Goal: Information Seeking & Learning: Learn about a topic

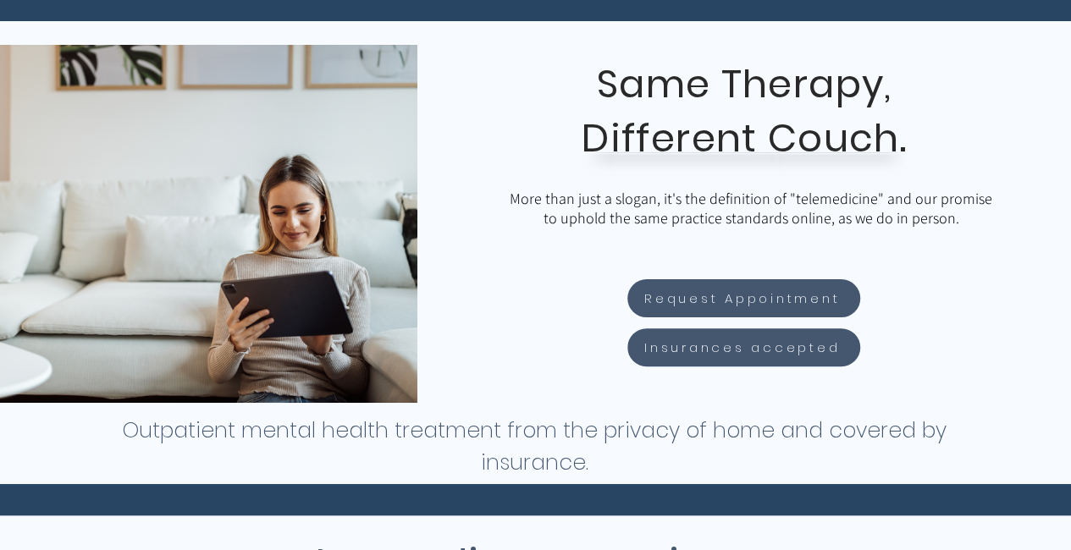
scroll to position [257, 0]
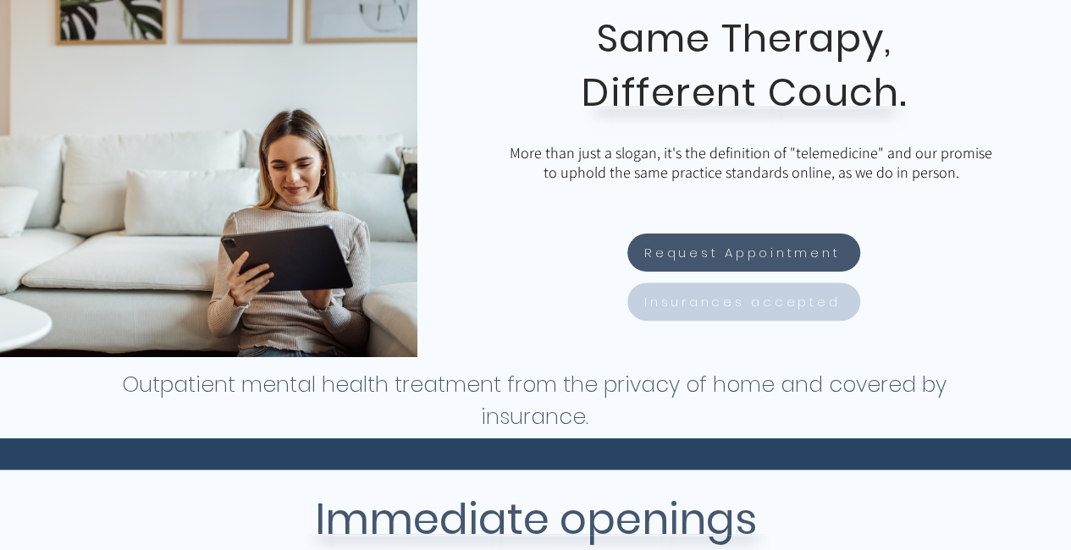
click at [691, 301] on span "Insurances accepted" at bounding box center [742, 301] width 196 height 19
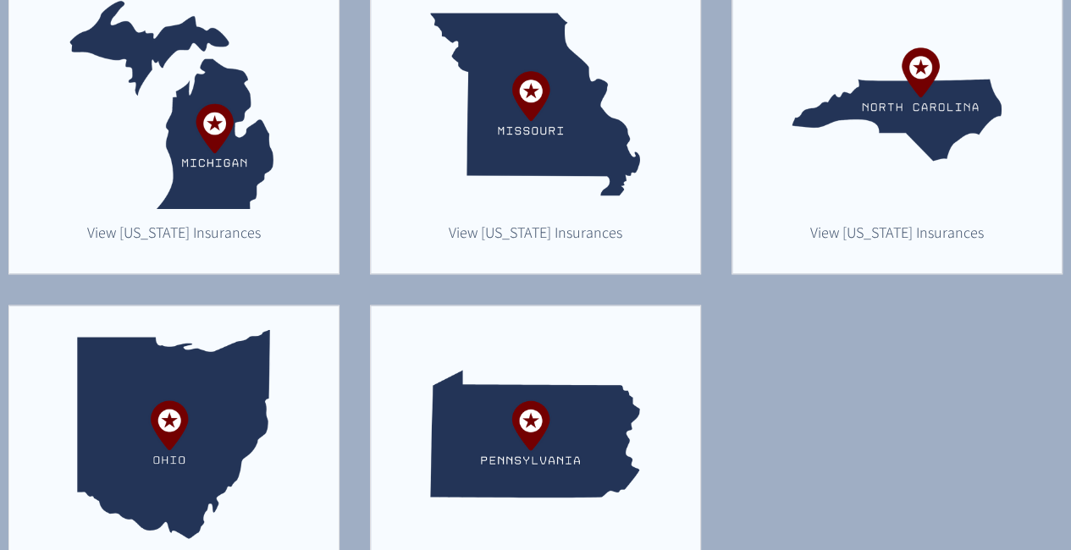
scroll to position [1120, 0]
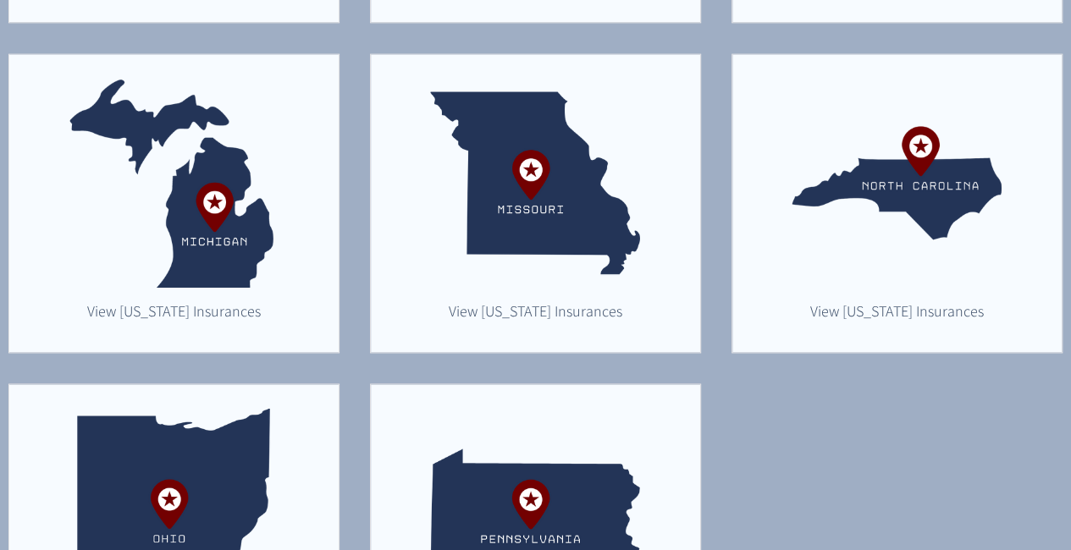
click at [220, 199] on img "main content" at bounding box center [174, 183] width 210 height 210
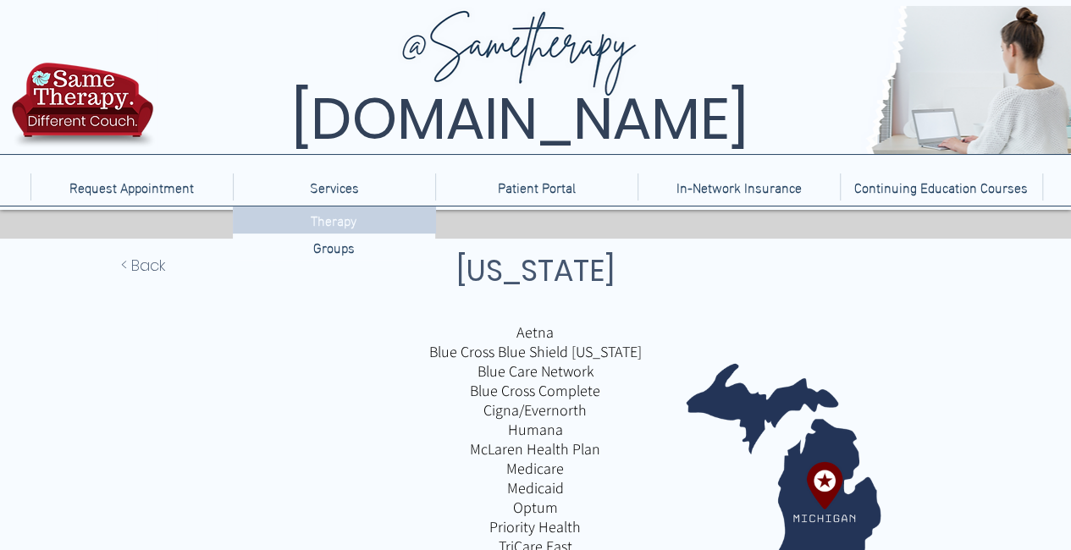
click at [332, 215] on p "Therapy" at bounding box center [333, 220] width 59 height 26
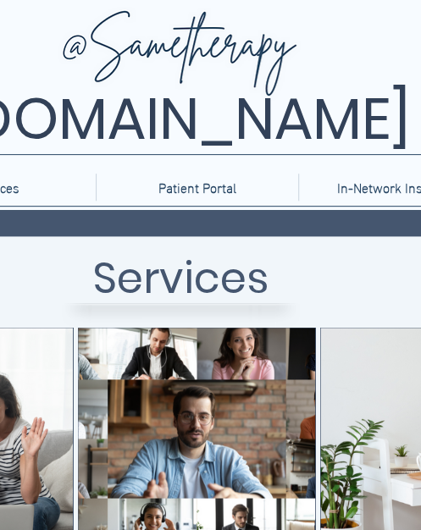
scroll to position [0, 220]
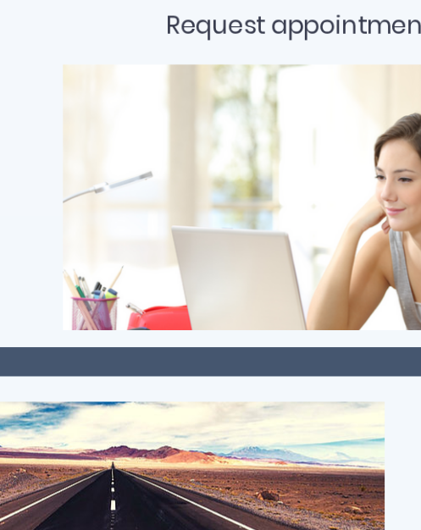
scroll to position [1408, 0]
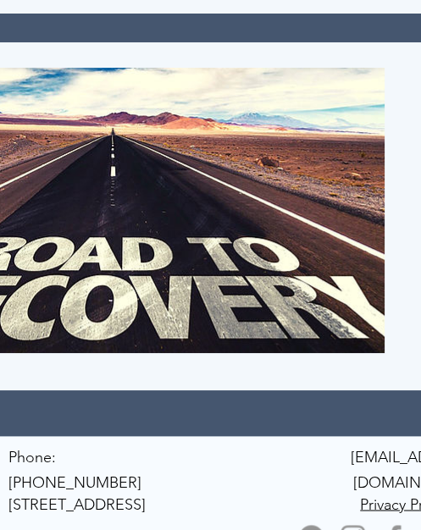
click at [266, 274] on img at bounding box center [130, 210] width 508 height 285
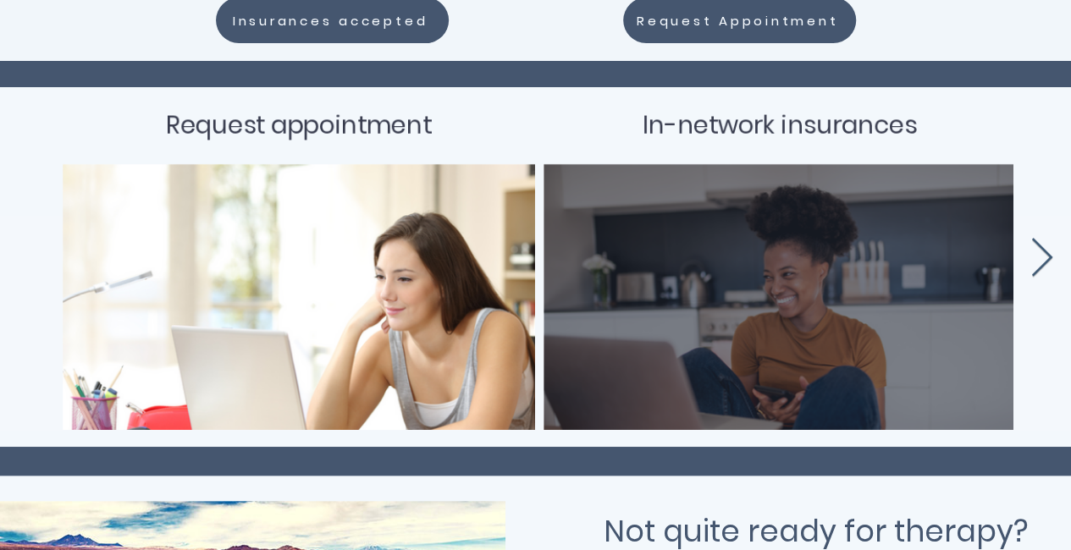
scroll to position [614, 0]
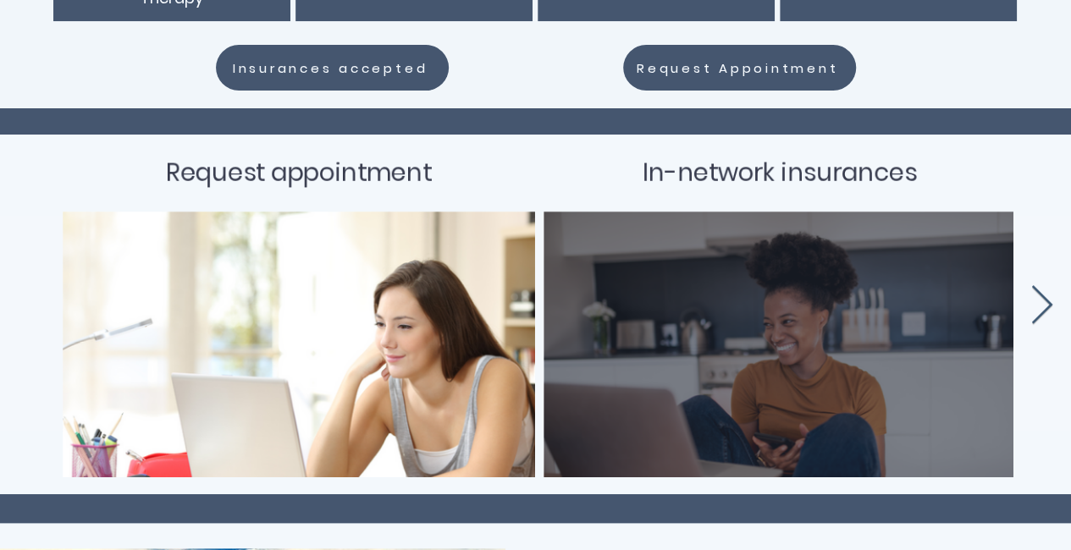
click at [801, 168] on span "In-network insurances" at bounding box center [779, 173] width 274 height 34
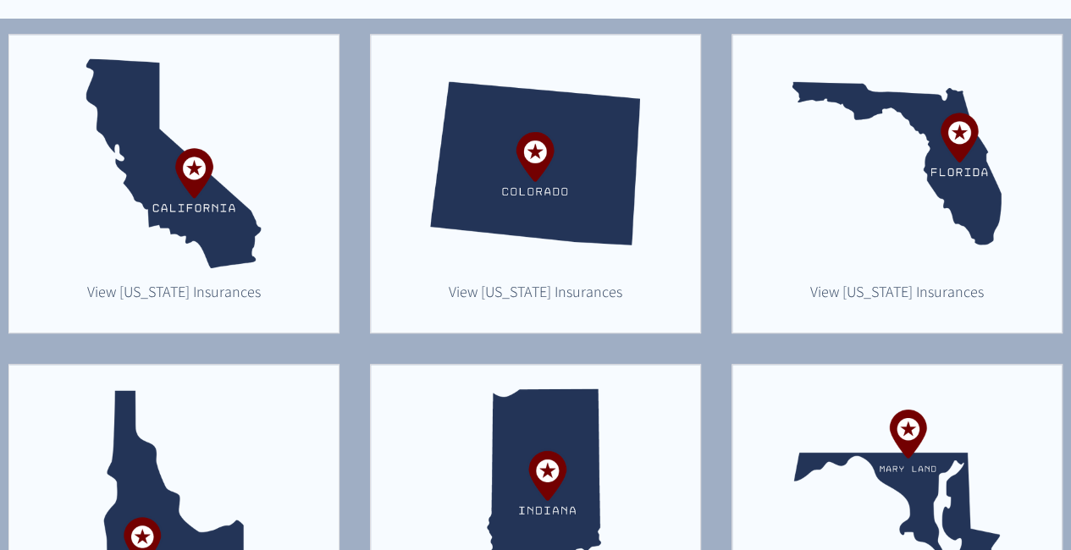
scroll to position [958, 0]
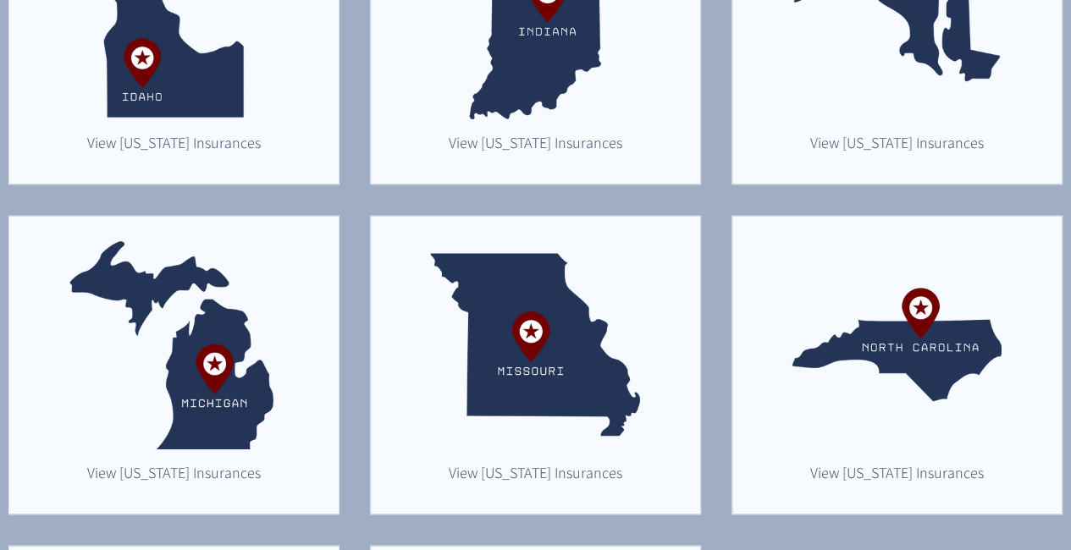
click at [187, 404] on img "main content" at bounding box center [174, 345] width 210 height 210
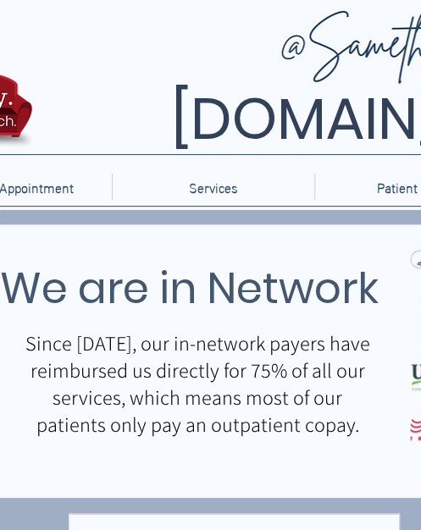
scroll to position [958, 0]
